Goal: Task Accomplishment & Management: Manage account settings

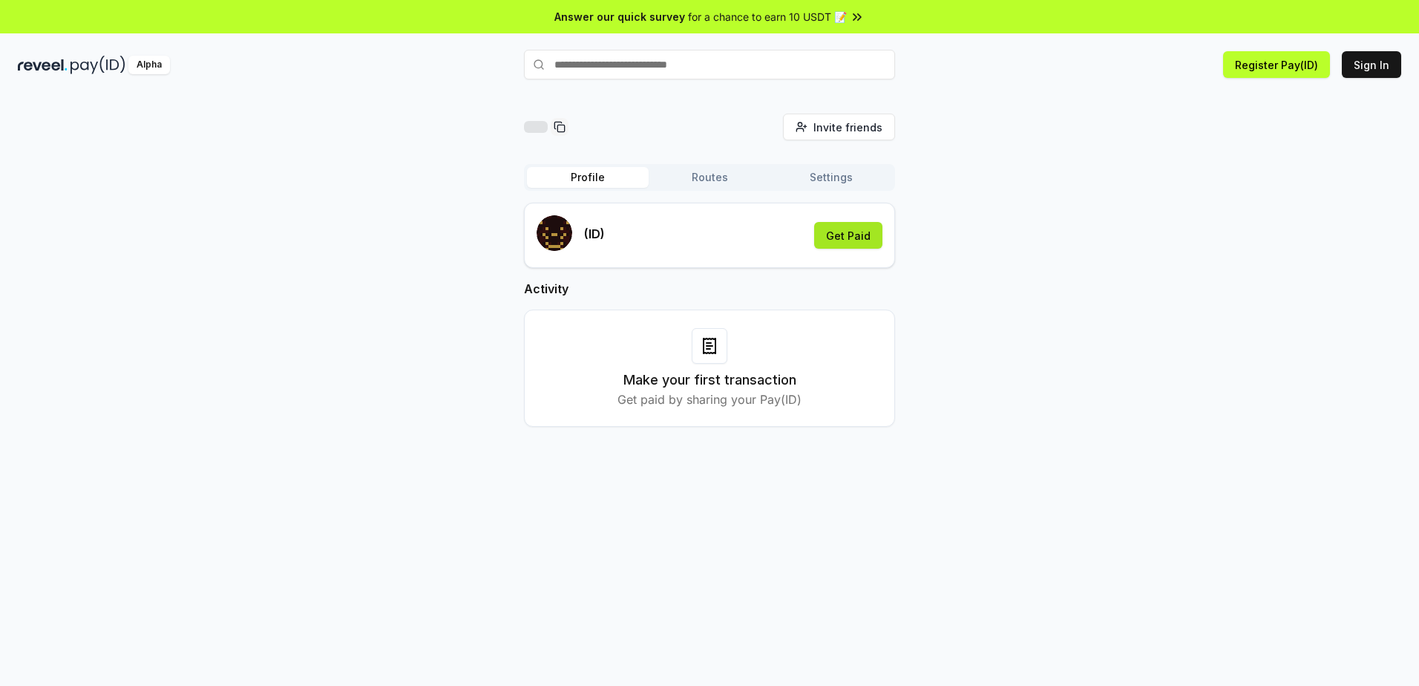
click at [855, 243] on button "Get Paid" at bounding box center [848, 235] width 68 height 27
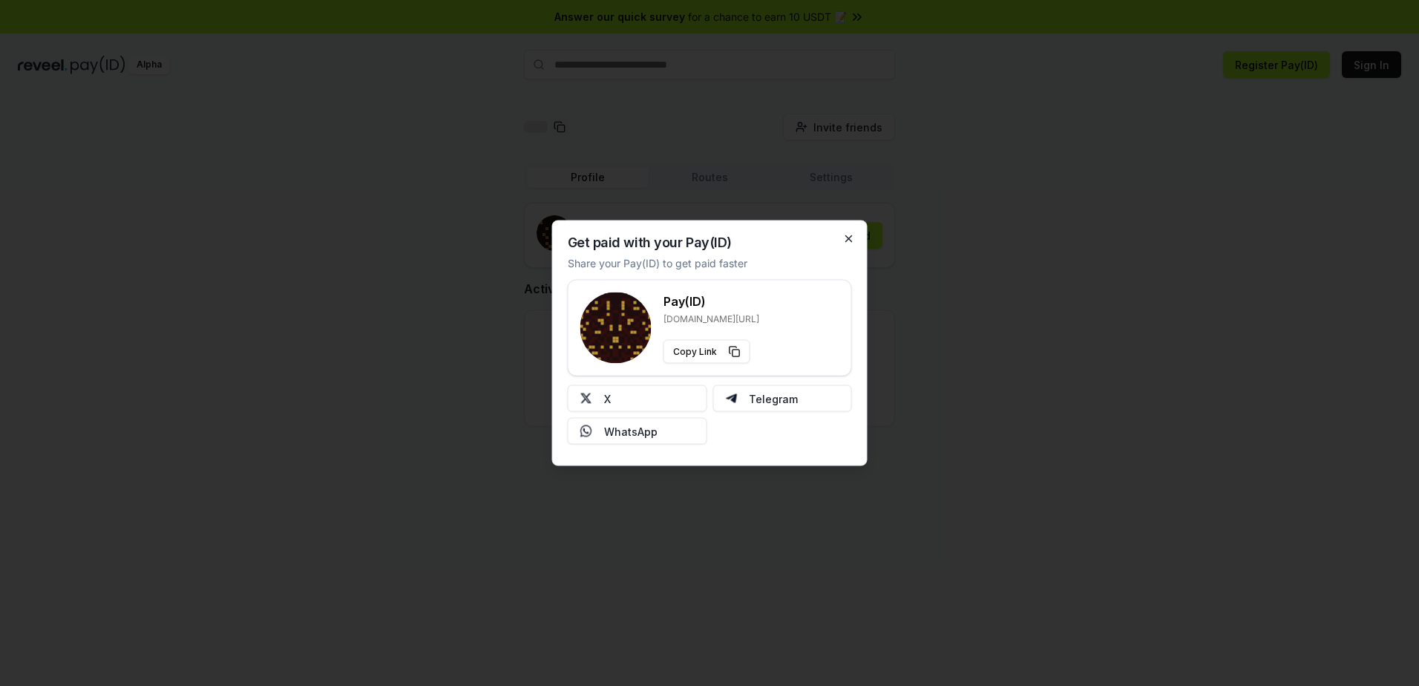
drag, startPoint x: 852, startPoint y: 228, endPoint x: 850, endPoint y: 240, distance: 12.8
click at [851, 232] on div "Get paid with your Pay(ID) Share your Pay(ID) to get paid faster Pay(ID) reveel…" at bounding box center [709, 343] width 315 height 246
click at [850, 240] on icon "button" at bounding box center [849, 239] width 12 height 12
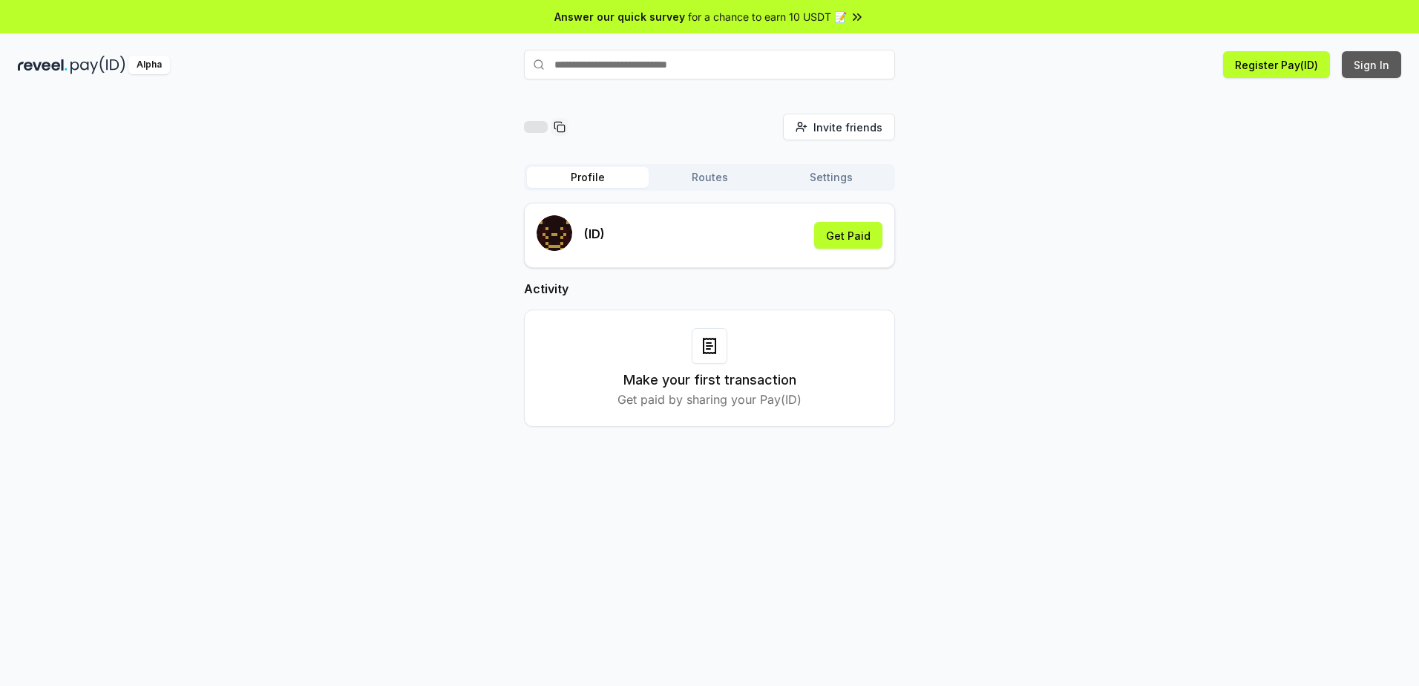
click at [1363, 70] on button "Sign In" at bounding box center [1371, 64] width 59 height 27
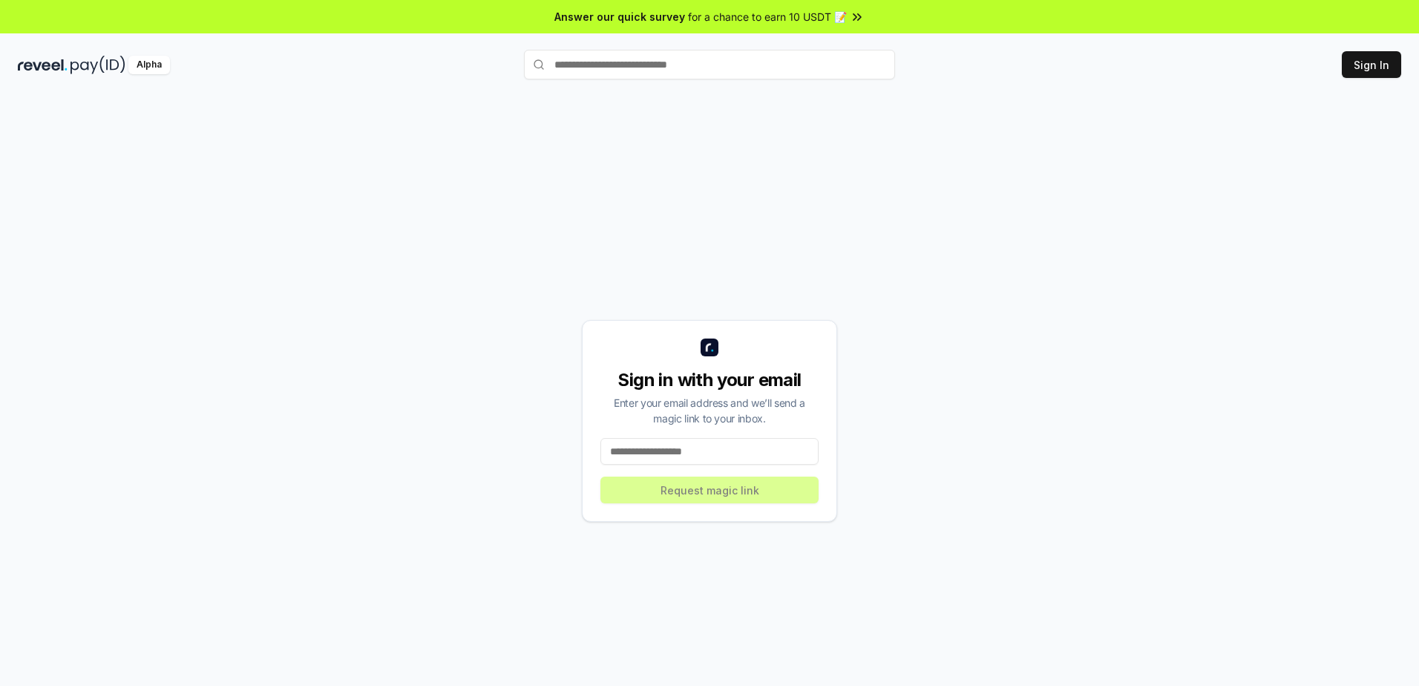
click at [702, 448] on input at bounding box center [709, 451] width 218 height 27
click at [703, 450] on input at bounding box center [709, 451] width 218 height 27
click at [673, 452] on input at bounding box center [709, 451] width 218 height 27
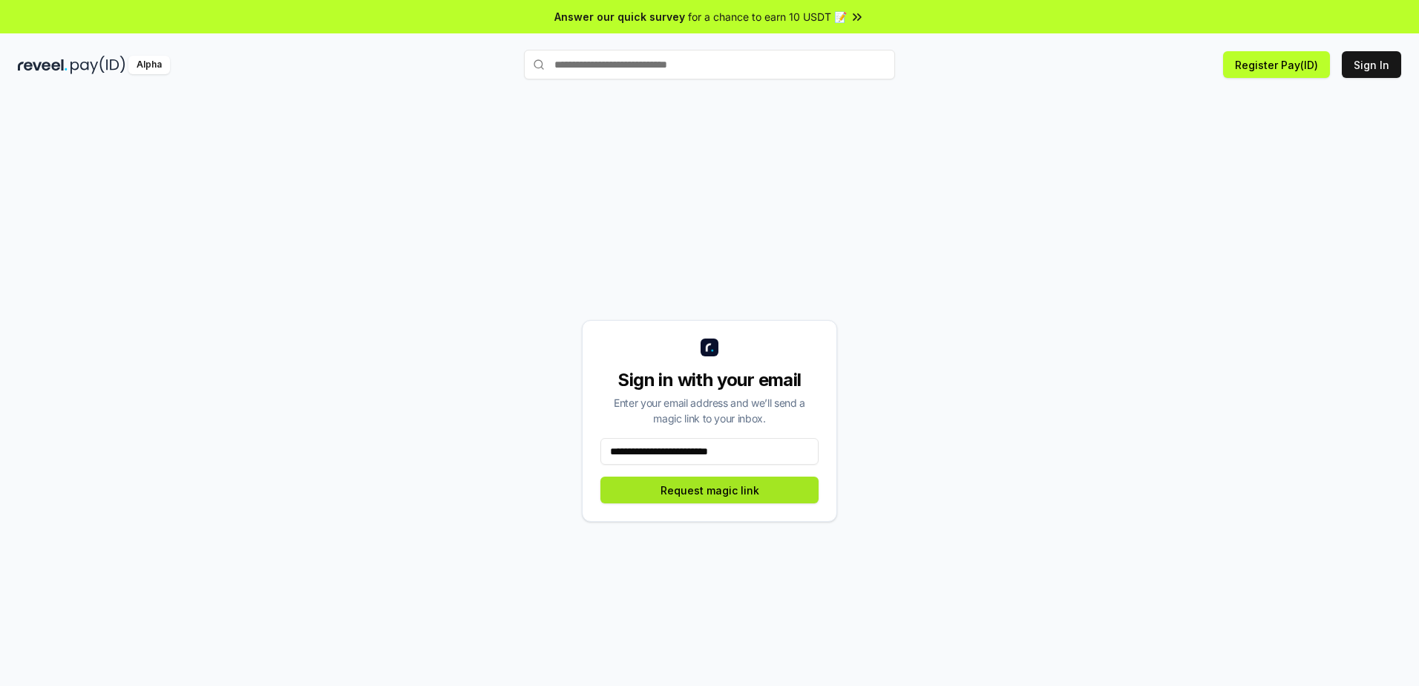
type input "**********"
click at [695, 494] on button "Request magic link" at bounding box center [709, 489] width 218 height 27
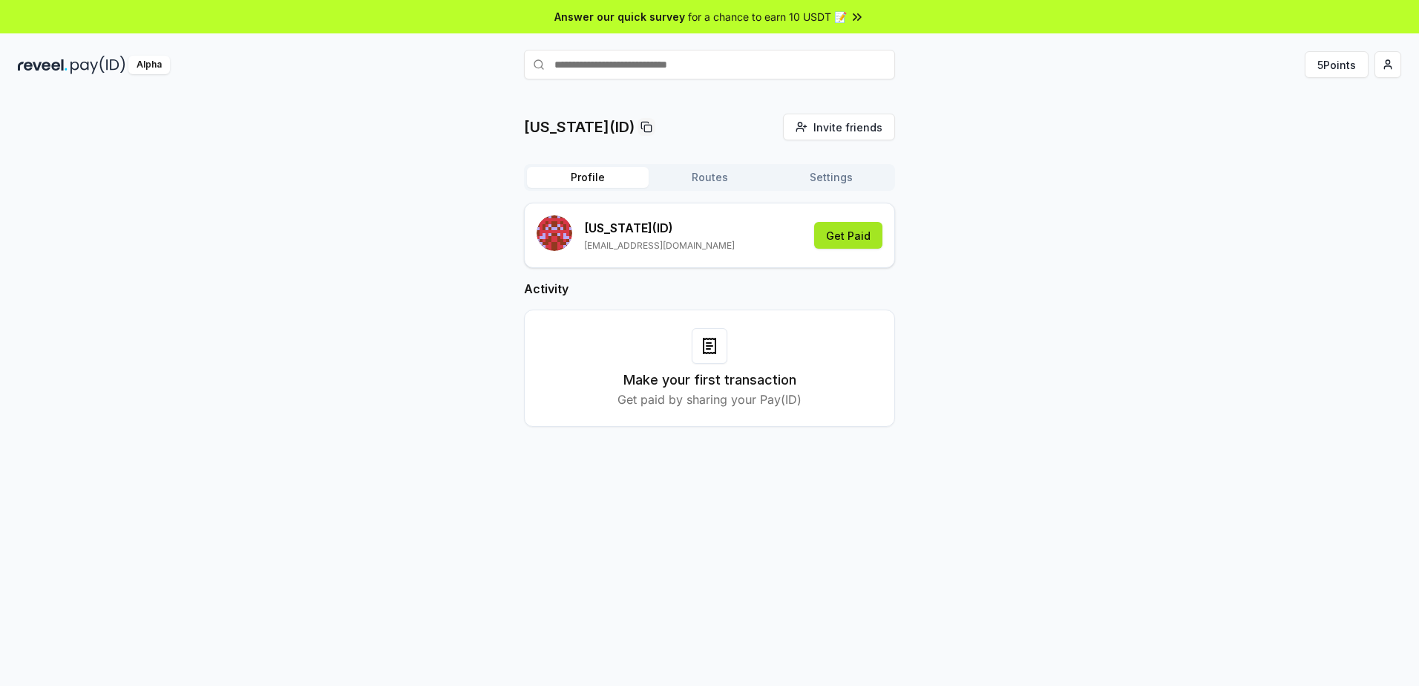
click at [854, 240] on button "Get Paid" at bounding box center [848, 235] width 68 height 27
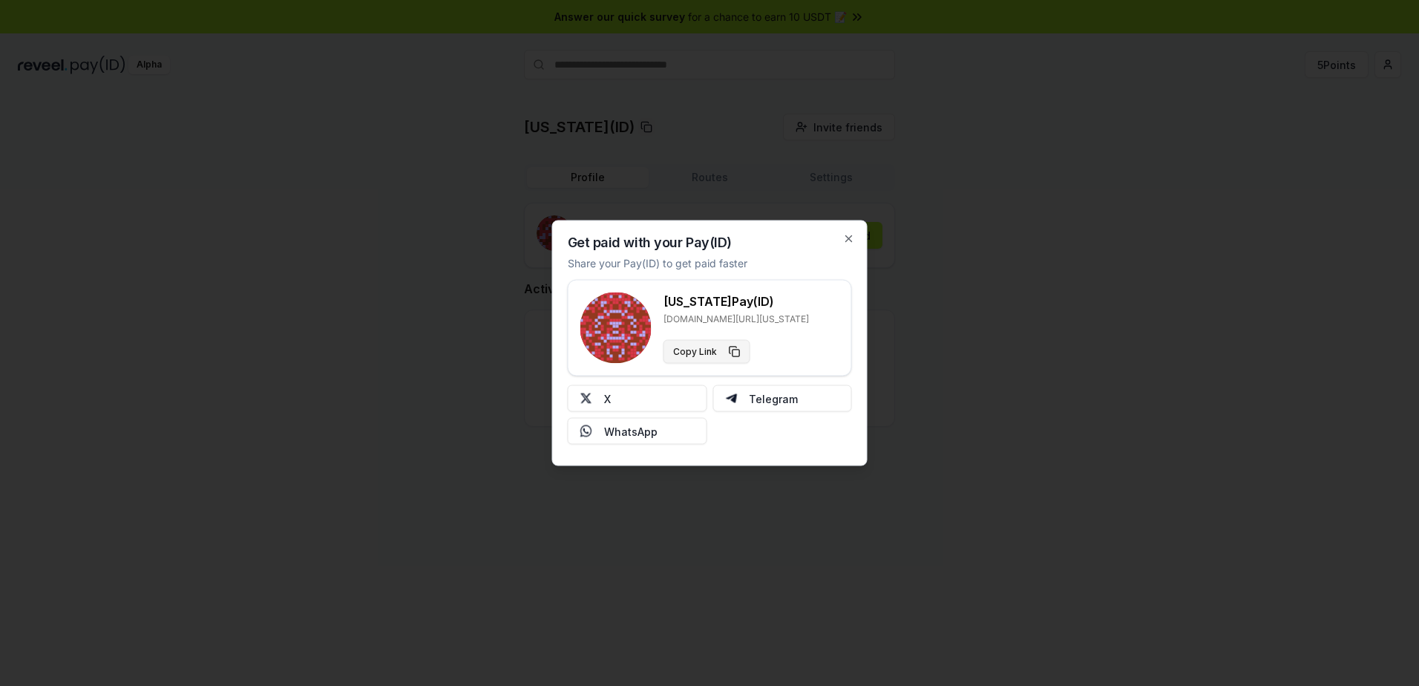
click at [704, 351] on button "Copy Link" at bounding box center [707, 352] width 87 height 24
click at [848, 237] on icon "button" at bounding box center [849, 239] width 6 height 6
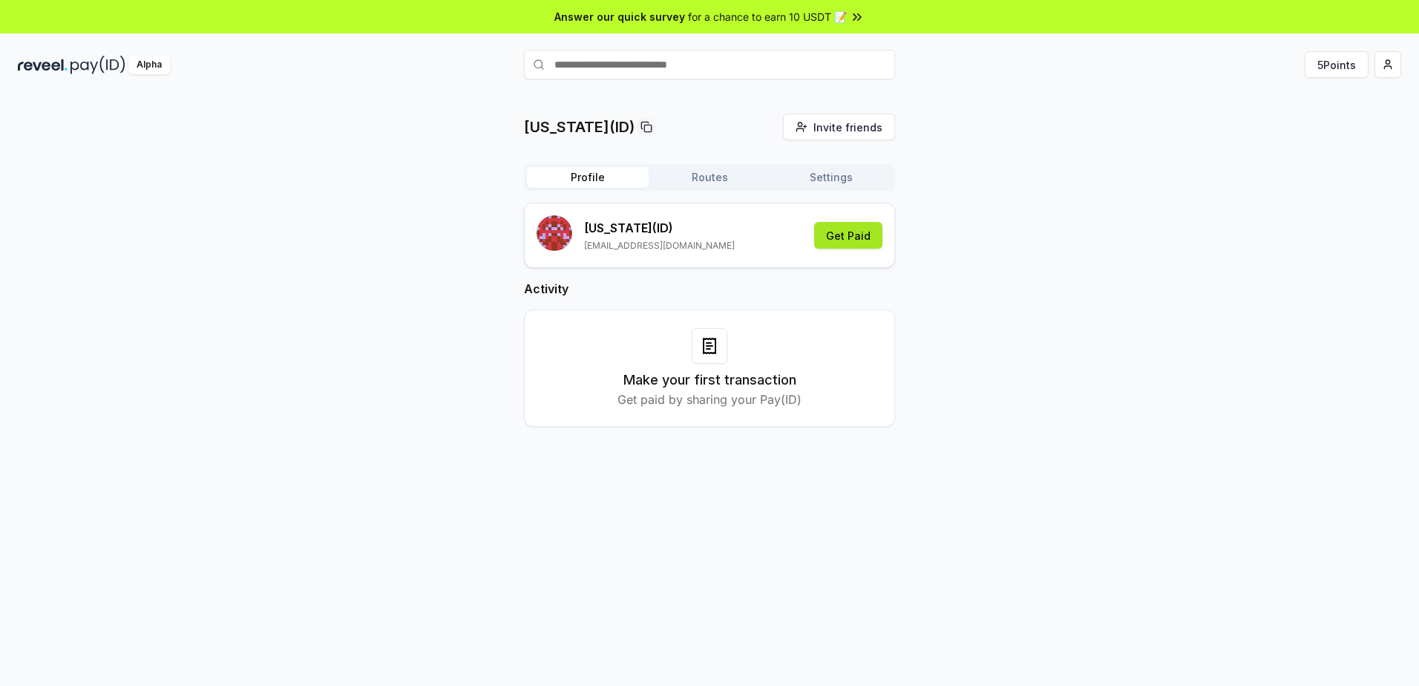
click at [845, 235] on button "Get Paid" at bounding box center [848, 235] width 68 height 27
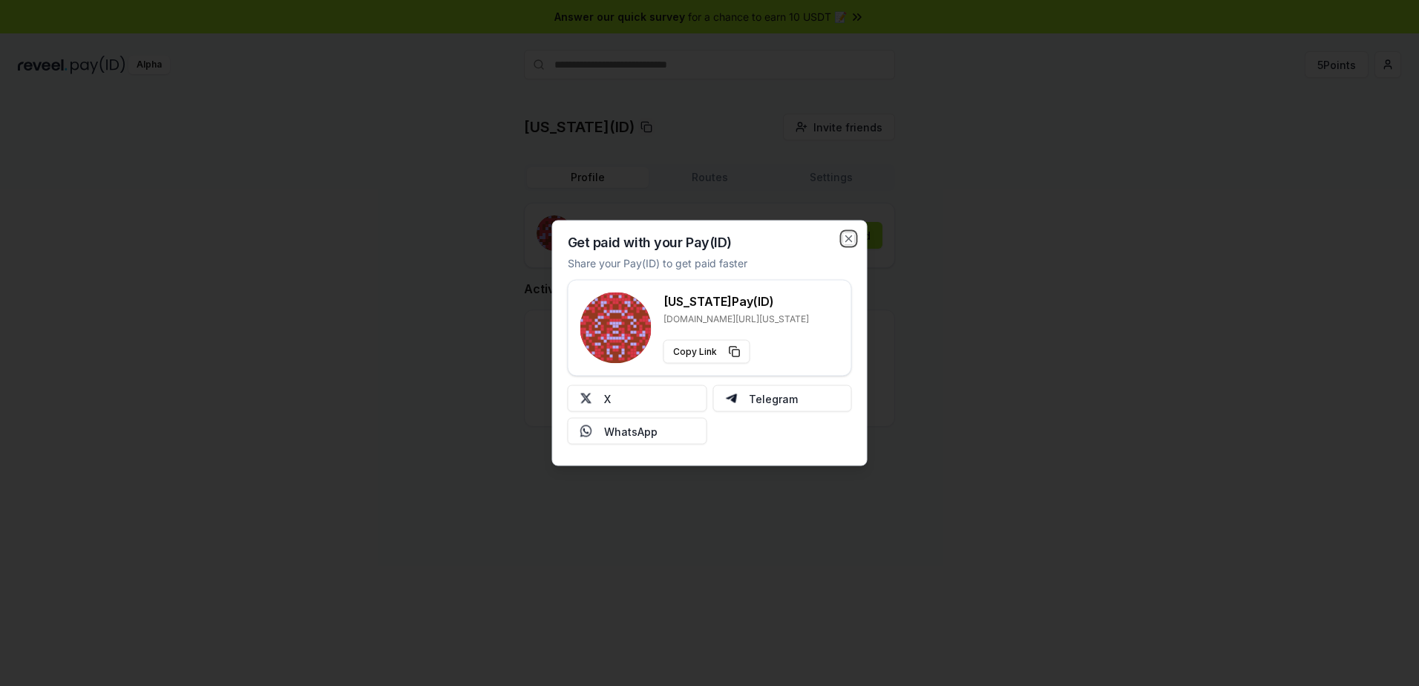
click at [845, 235] on icon "button" at bounding box center [849, 239] width 12 height 12
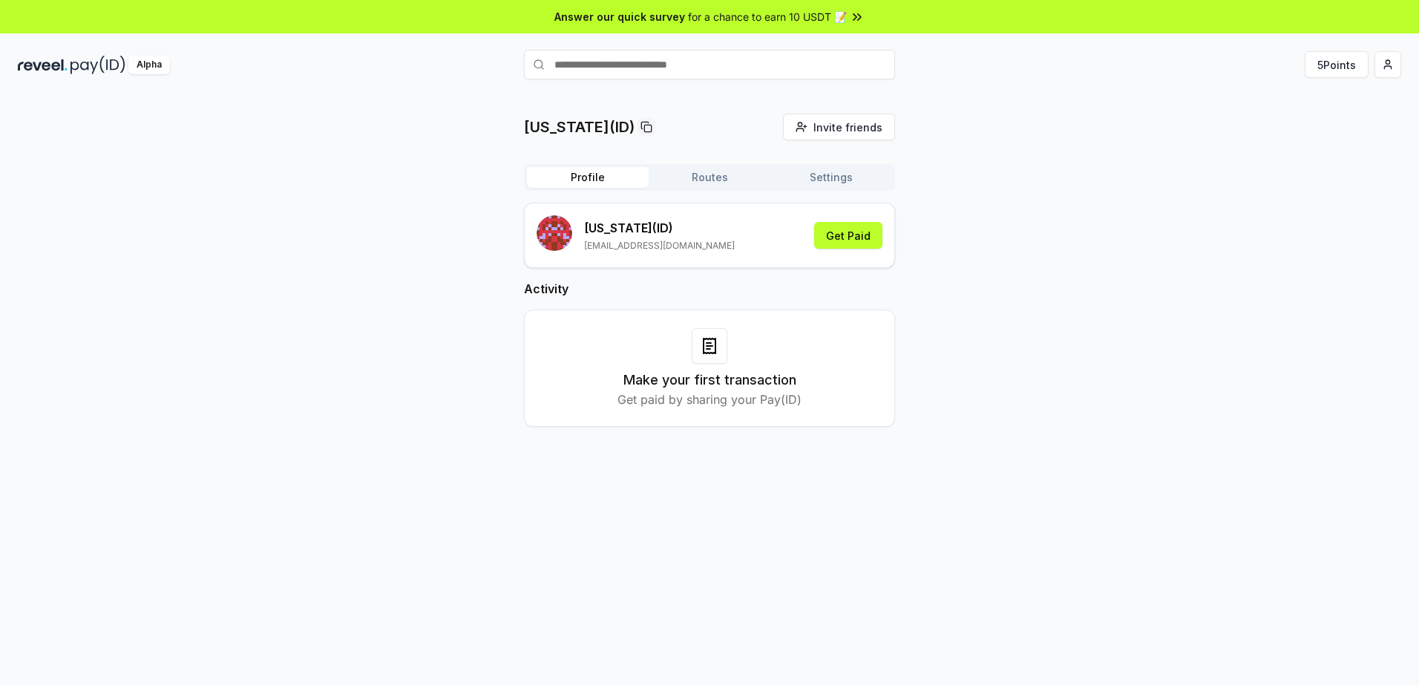
click at [726, 182] on button "Routes" at bounding box center [710, 177] width 122 height 21
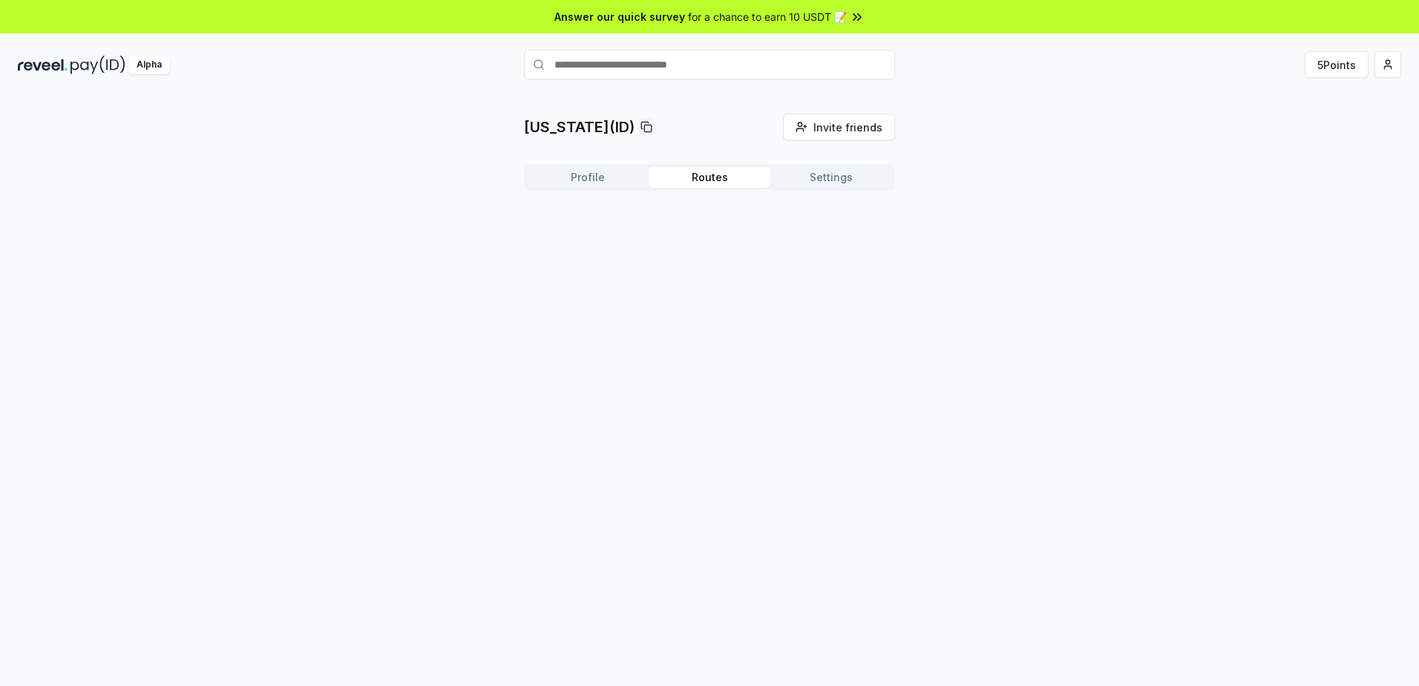
click at [816, 181] on button "Settings" at bounding box center [831, 177] width 122 height 21
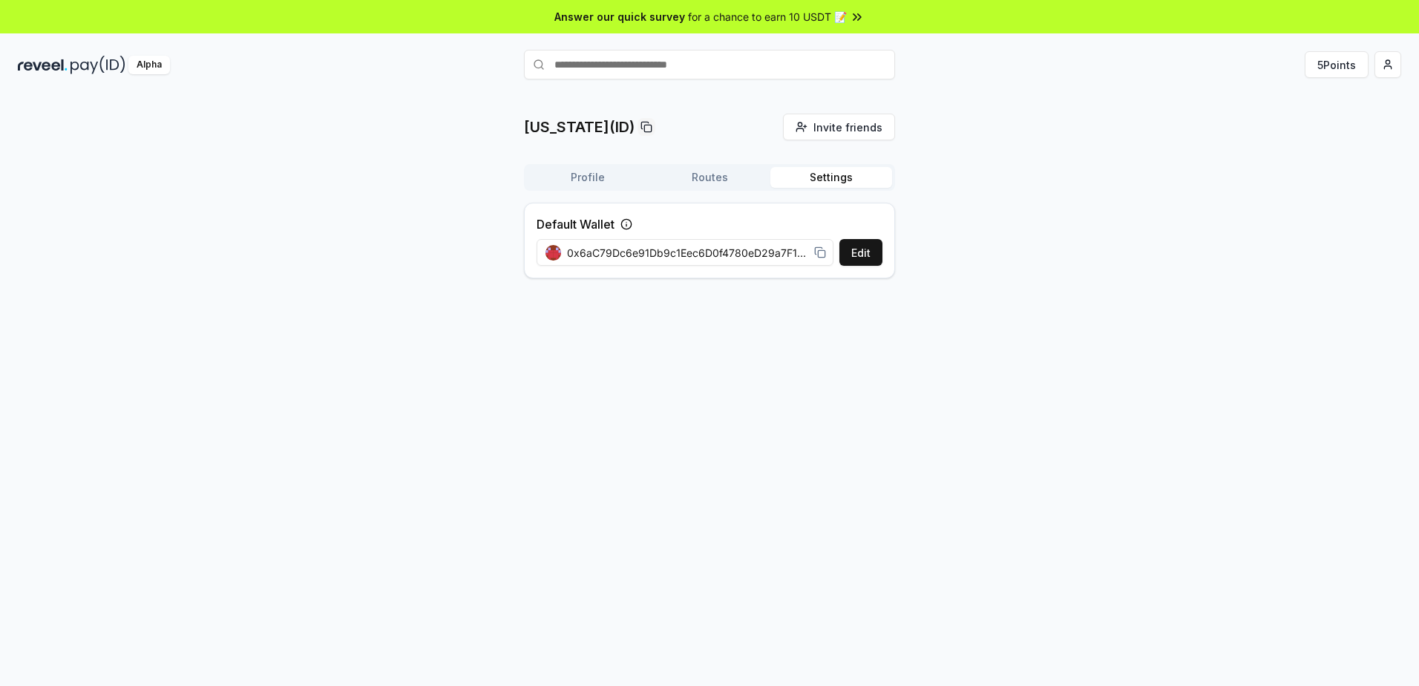
click at [848, 183] on button "Settings" at bounding box center [831, 177] width 122 height 21
click at [849, 178] on button "Settings" at bounding box center [831, 177] width 122 height 21
click at [709, 171] on button "Routes" at bounding box center [710, 177] width 122 height 21
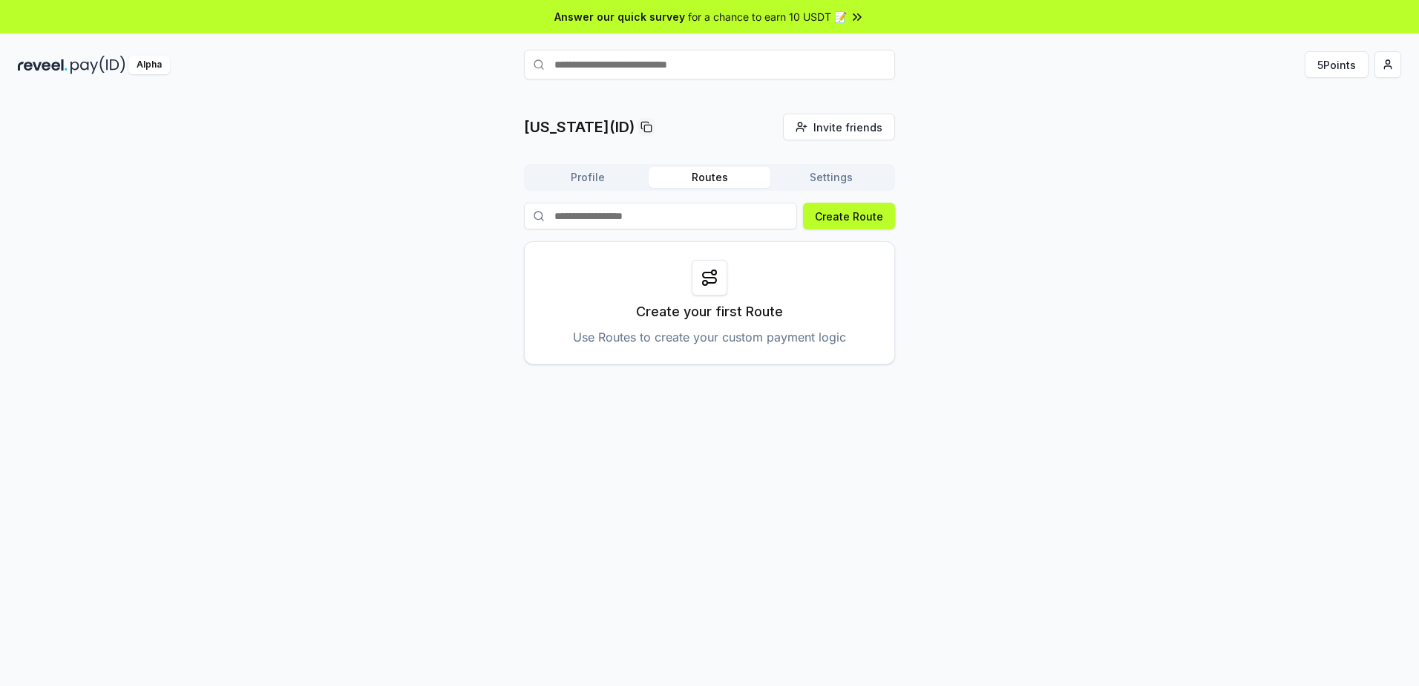
click at [813, 174] on button "Settings" at bounding box center [831, 177] width 122 height 21
